Goal: Task Accomplishment & Management: Manage account settings

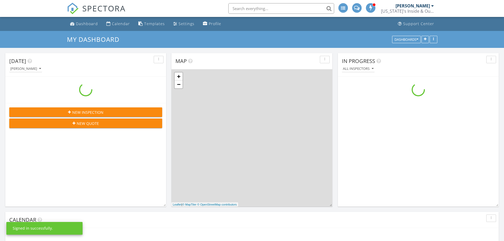
scroll to position [490, 513]
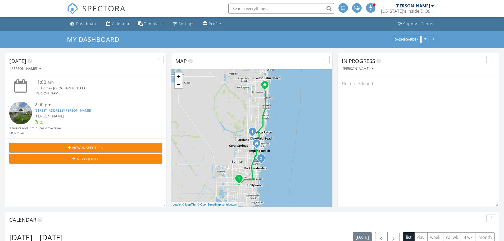
click at [61, 111] on link "[STREET_ADDRESS][PERSON_NAME]" at bounding box center [63, 110] width 56 height 5
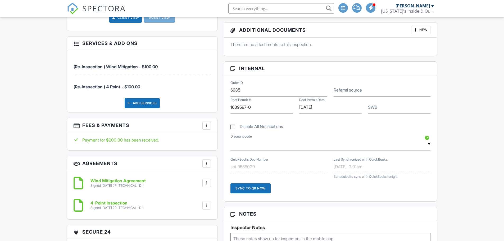
scroll to position [283, 0]
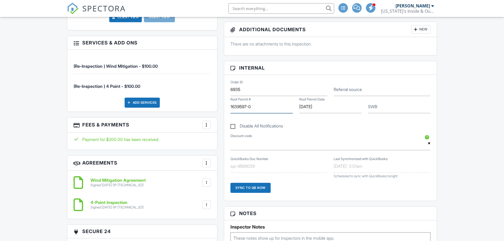
click at [235, 106] on input "1639597-0" at bounding box center [262, 106] width 62 height 13
type input "16-39597-0"
click at [348, 108] on input "07/13/2016" at bounding box center [330, 106] width 62 height 13
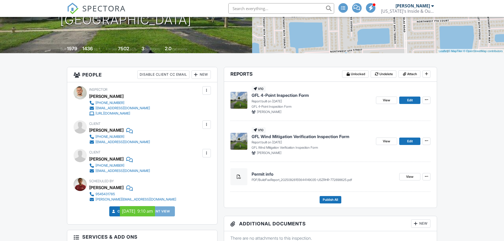
scroll to position [0, 0]
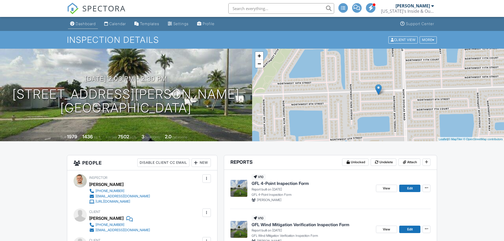
click at [84, 25] on div "Dashboard" at bounding box center [86, 23] width 20 height 5
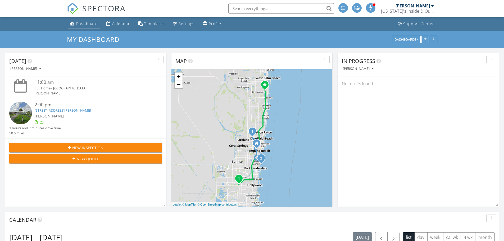
click at [81, 22] on div "Dashboard" at bounding box center [87, 23] width 22 height 5
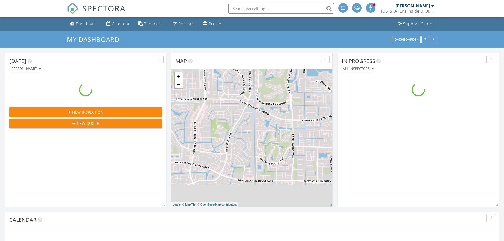
scroll to position [490, 513]
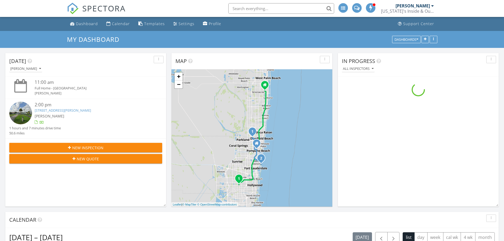
click at [91, 111] on link "8950 Johnson St , Pembroke Pines, FL 33024" at bounding box center [63, 110] width 56 height 5
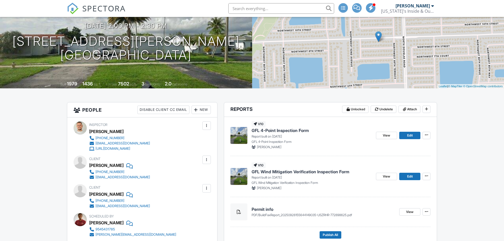
click at [410, 11] on div "[US_STATE]'s Inside & Out Inspections" at bounding box center [407, 10] width 53 height 5
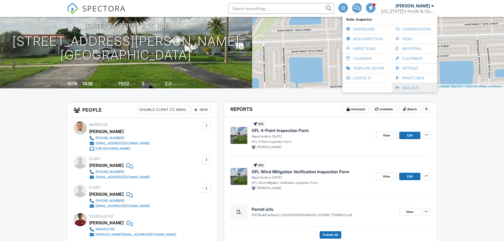
click at [408, 88] on link "Sign Out" at bounding box center [415, 88] width 41 height 10
